Goal: Task Accomplishment & Management: Use online tool/utility

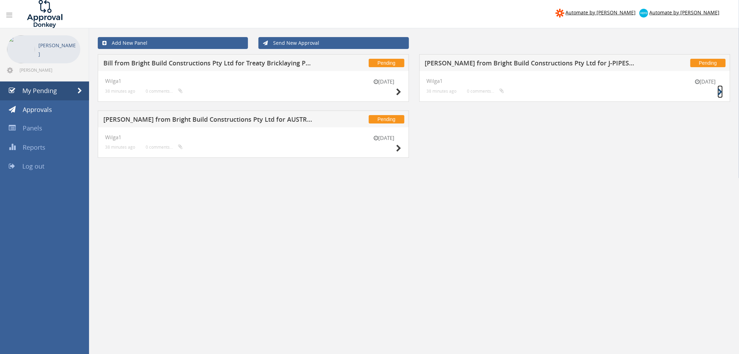
click at [721, 91] on icon at bounding box center [720, 91] width 5 height 7
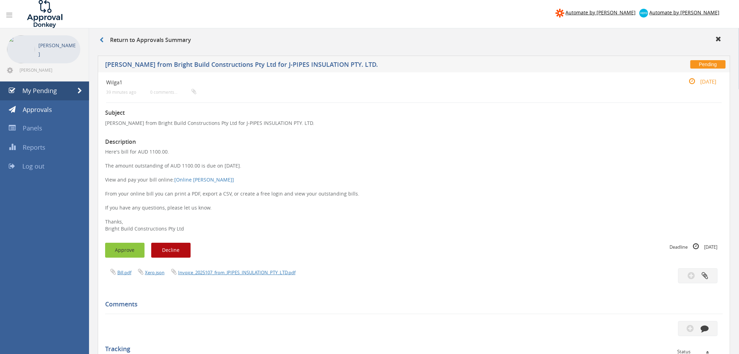
click at [126, 249] on button "Approve" at bounding box center [124, 250] width 39 height 15
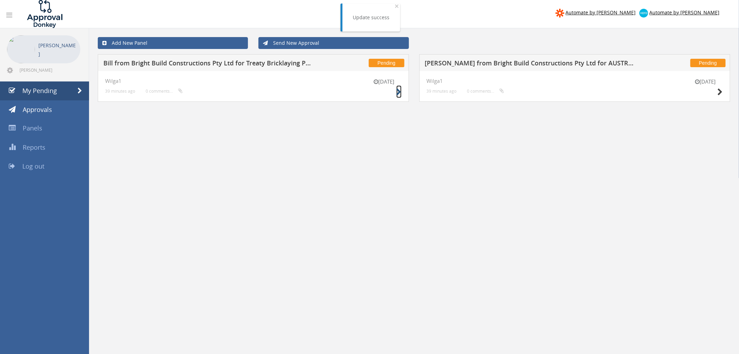
click at [398, 91] on icon at bounding box center [399, 91] width 5 height 7
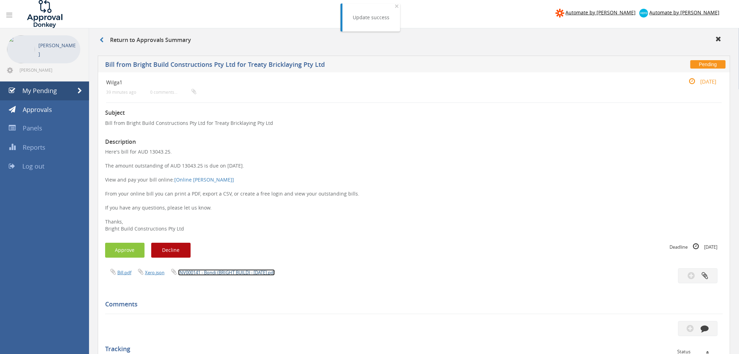
click at [240, 272] on link "INV000141 - Bondi (BRIGHT BUILD) - [DATE].pdf" at bounding box center [226, 272] width 97 height 6
click at [120, 250] on button "Approve" at bounding box center [124, 250] width 39 height 15
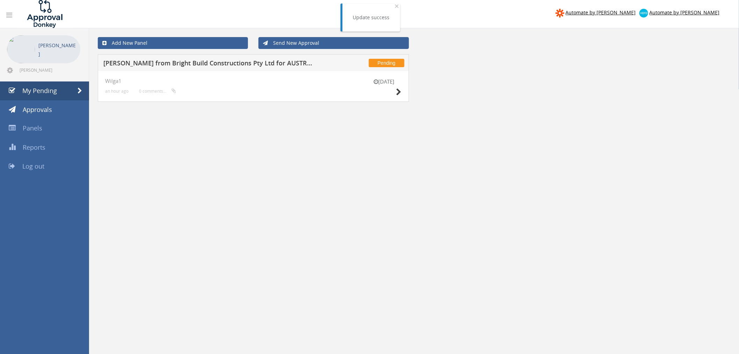
click at [396, 87] on div "[DATE]" at bounding box center [384, 88] width 35 height 20
click at [397, 91] on icon at bounding box center [399, 91] width 5 height 7
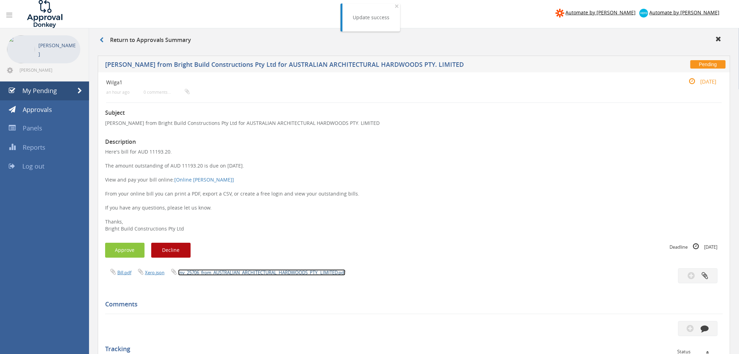
click at [294, 274] on link "Inv_25706_from_AUSTRALIAN_ARCHITECTURAL_HARDWOODS_PTY._LIMITED.pdf" at bounding box center [261, 272] width 167 height 6
click at [132, 247] on button "Approve" at bounding box center [124, 250] width 39 height 15
